Goal: Register for event/course

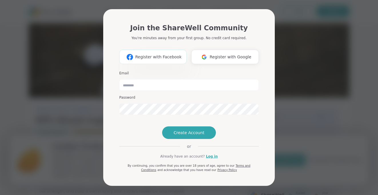
click at [172, 54] on span "Register with Facebook" at bounding box center [158, 57] width 46 height 6
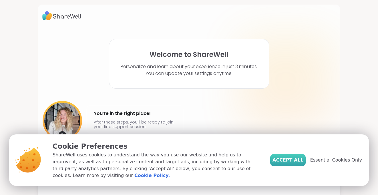
click at [298, 161] on span "Accept All" at bounding box center [287, 160] width 31 height 7
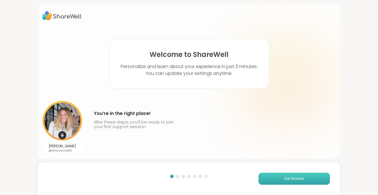
click at [286, 179] on span "Get Started" at bounding box center [294, 178] width 20 height 5
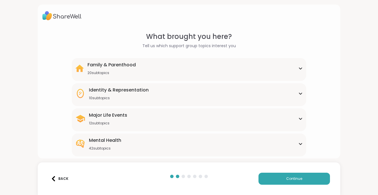
click at [213, 70] on div "Family & Parenthood 20 subtopics" at bounding box center [188, 68] width 227 height 14
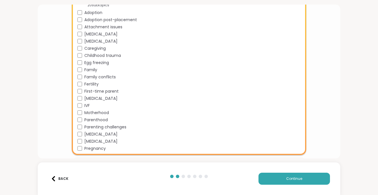
scroll to position [69, 0]
click at [93, 76] on span "Family conflicts" at bounding box center [99, 76] width 31 height 6
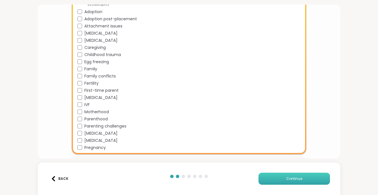
click at [301, 178] on span "Continue" at bounding box center [294, 178] width 16 height 5
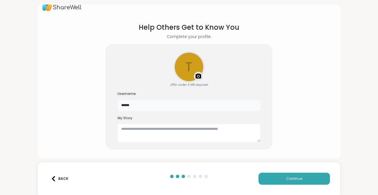
click at [145, 102] on input "******" at bounding box center [188, 105] width 143 height 11
drag, startPoint x: 145, startPoint y: 106, endPoint x: 110, endPoint y: 106, distance: 34.6
click at [110, 106] on div "t Upload a profile photo JPEG under 6 MB required Username ****** My Story" at bounding box center [189, 96] width 166 height 105
type input "********"
click at [193, 133] on textarea at bounding box center [188, 133] width 143 height 18
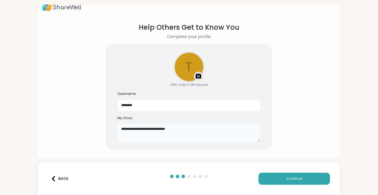
drag, startPoint x: 126, startPoint y: 128, endPoint x: 188, endPoint y: 130, distance: 61.8
click at [188, 130] on textarea "**********" at bounding box center [188, 133] width 143 height 18
drag, startPoint x: 188, startPoint y: 130, endPoint x: 127, endPoint y: 130, distance: 61.4
click at [127, 130] on textarea "**********" at bounding box center [188, 133] width 143 height 18
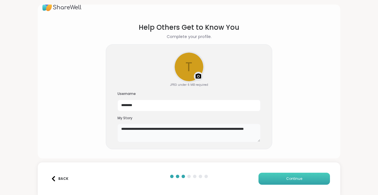
type textarea "**********"
click at [281, 182] on button "Continue" at bounding box center [293, 179] width 71 height 12
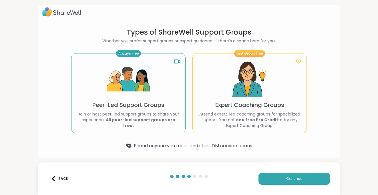
scroll to position [4, 0]
click at [142, 107] on p "Peer-Led Support Groups" at bounding box center [128, 105] width 72 height 8
click at [149, 118] on p "Join or host peer-led support groups to share your experience. All peer-led sup…" at bounding box center [128, 119] width 105 height 17
click at [301, 181] on button "Continue" at bounding box center [293, 179] width 71 height 12
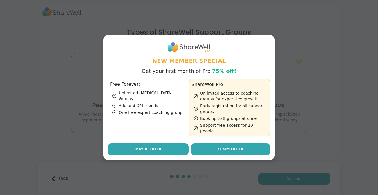
click at [169, 147] on button "Maybe Later" at bounding box center [148, 149] width 81 height 12
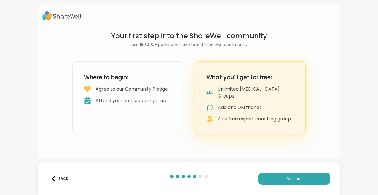
scroll to position [0, 0]
click at [284, 175] on button "Continue" at bounding box center [293, 179] width 71 height 12
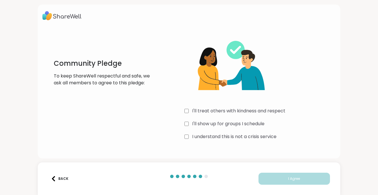
click at [221, 109] on label "I'll treat others with kindness and respect" at bounding box center [238, 110] width 93 height 7
click at [221, 122] on label "I'll show up for groups I schedule" at bounding box center [228, 123] width 72 height 7
click at [221, 139] on label "I understand this is not a crisis service" at bounding box center [234, 136] width 84 height 7
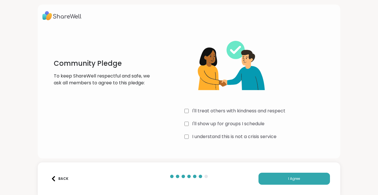
click at [342, 123] on div "Community Pledge To keep ShareWell respectful and safe, we ask all members to a…" at bounding box center [189, 97] width 378 height 195
click at [303, 181] on button "I Agree" at bounding box center [293, 179] width 71 height 12
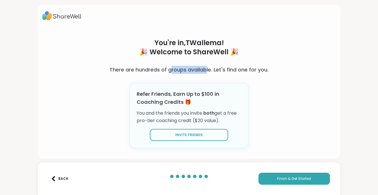
drag, startPoint x: 172, startPoint y: 67, endPoint x: 208, endPoint y: 67, distance: 35.7
click at [208, 67] on h3 "There are hundreds of groups available. Let's find one for you." at bounding box center [188, 70] width 159 height 8
click at [285, 178] on span "Finish & Get Started" at bounding box center [294, 178] width 34 height 5
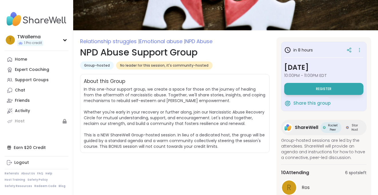
scroll to position [46, 0]
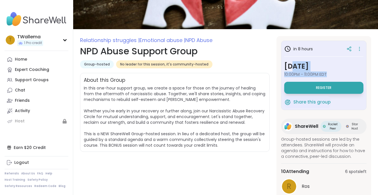
drag, startPoint x: 295, startPoint y: 66, endPoint x: 335, endPoint y: 77, distance: 41.5
click at [335, 77] on div "[DATE] 10:00PM - 11:00PM EDT" at bounding box center [323, 69] width 79 height 16
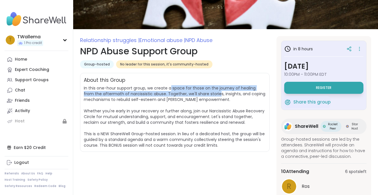
drag, startPoint x: 170, startPoint y: 85, endPoint x: 207, endPoint y: 91, distance: 37.3
click at [207, 91] on span "In this one-hour support group, we create a space for those on the journey of h…" at bounding box center [174, 116] width 181 height 63
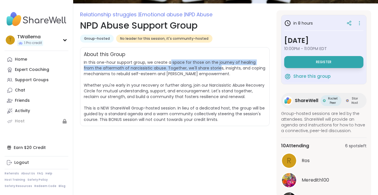
scroll to position [91, 0]
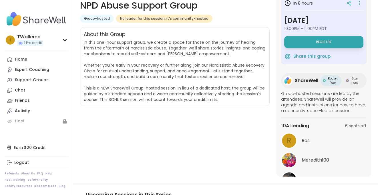
click at [183, 64] on span "In this one-hour support group, we create a space for those on the journey of h…" at bounding box center [174, 70] width 181 height 63
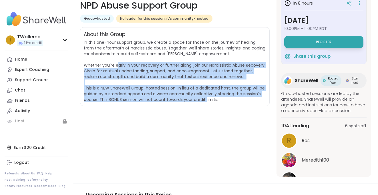
drag, startPoint x: 129, startPoint y: 65, endPoint x: 230, endPoint y: 99, distance: 106.4
click at [230, 99] on span "In this one-hour support group, we create a space for those on the journey of h…" at bounding box center [175, 70] width 182 height 63
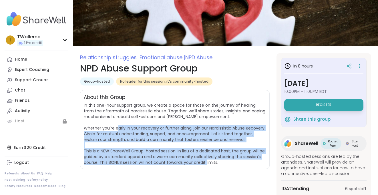
scroll to position [23, 0]
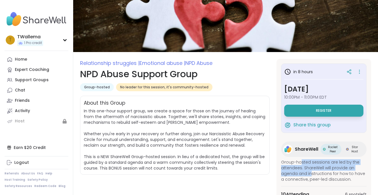
drag, startPoint x: 301, startPoint y: 163, endPoint x: 310, endPoint y: 172, distance: 13.1
click at [310, 173] on span "Group-hosted sessions are led by the attendees. ShareWell will provide an agend…" at bounding box center [323, 170] width 85 height 23
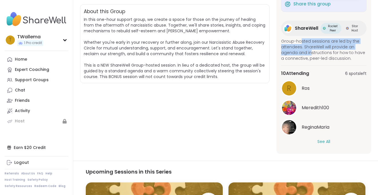
scroll to position [126, 0]
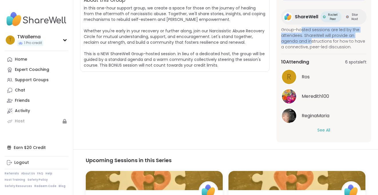
click at [324, 129] on button "See All" at bounding box center [323, 130] width 13 height 6
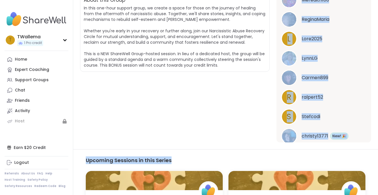
scroll to position [165, 0]
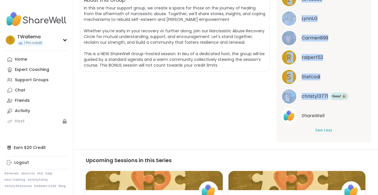
drag, startPoint x: 298, startPoint y: 60, endPoint x: 351, endPoint y: 92, distance: 61.8
click at [351, 92] on div "10 Attending 6 spots left R Ros Meredith100 ReginaMaria L Lore2025 LynnLG Carme…" at bounding box center [323, 28] width 85 height 220
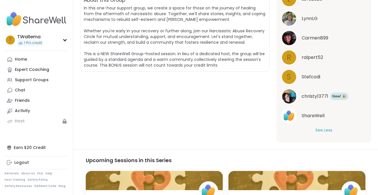
click at [207, 49] on span "In this one-hour support group, we create a space for those on the journey of h…" at bounding box center [175, 36] width 182 height 63
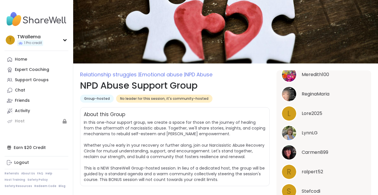
scroll to position [0, 0]
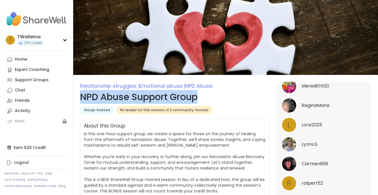
drag, startPoint x: 83, startPoint y: 95, endPoint x: 201, endPoint y: 98, distance: 118.6
click at [201, 98] on h1 "NPD Abuse Support Group" at bounding box center [174, 97] width 189 height 14
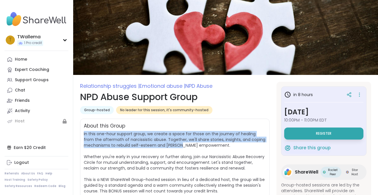
drag, startPoint x: 123, startPoint y: 130, endPoint x: 179, endPoint y: 145, distance: 58.0
click at [179, 145] on div "About this Group In this one-hour support group, we create a space for those on…" at bounding box center [174, 158] width 189 height 79
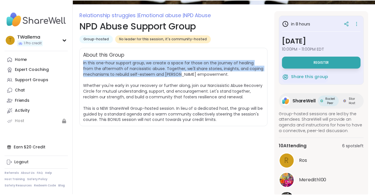
scroll to position [80, 0]
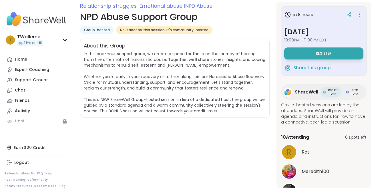
click at [163, 70] on span "In this one-hour support group, we create a space for those on the journey of h…" at bounding box center [175, 82] width 182 height 63
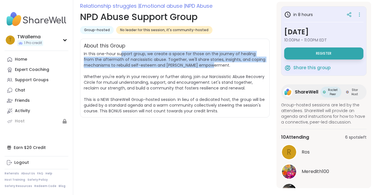
drag, startPoint x: 122, startPoint y: 53, endPoint x: 228, endPoint y: 65, distance: 107.0
click at [228, 65] on span "In this one-hour support group, we create a space for those on the journey of h…" at bounding box center [175, 82] width 182 height 63
drag, startPoint x: 85, startPoint y: 45, endPoint x: 164, endPoint y: 74, distance: 84.3
click at [164, 74] on div "About this Group In this one-hour support group, we create a space for those on…" at bounding box center [174, 78] width 189 height 79
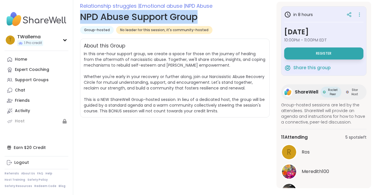
drag, startPoint x: 80, startPoint y: 14, endPoint x: 207, endPoint y: 19, distance: 127.6
click at [207, 19] on h1 "NPD Abuse Support Group" at bounding box center [174, 17] width 189 height 14
copy h1 "NPD Abuse Support Group"
